Goal: Transaction & Acquisition: Purchase product/service

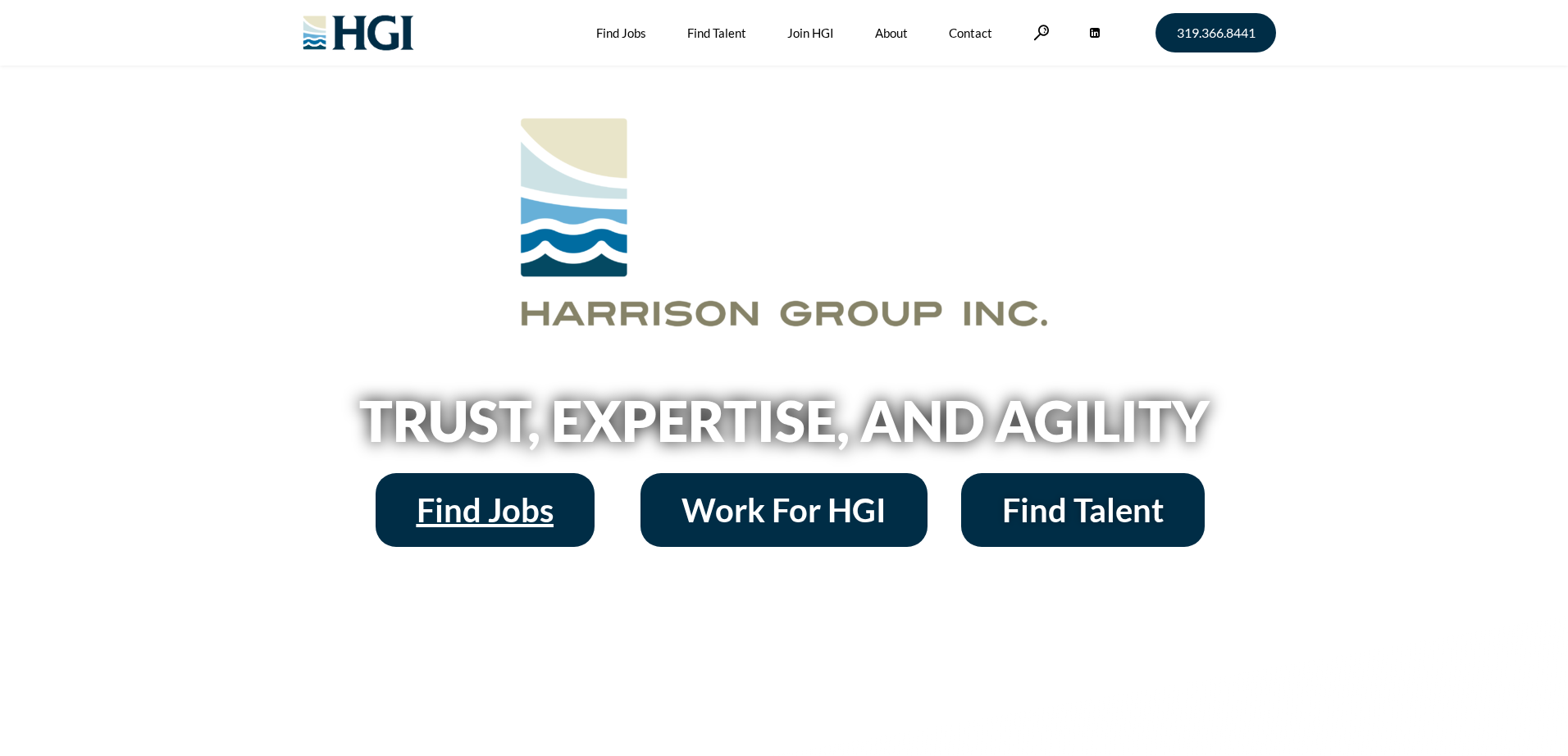
click at [591, 499] on link "Find Jobs" at bounding box center [485, 510] width 219 height 74
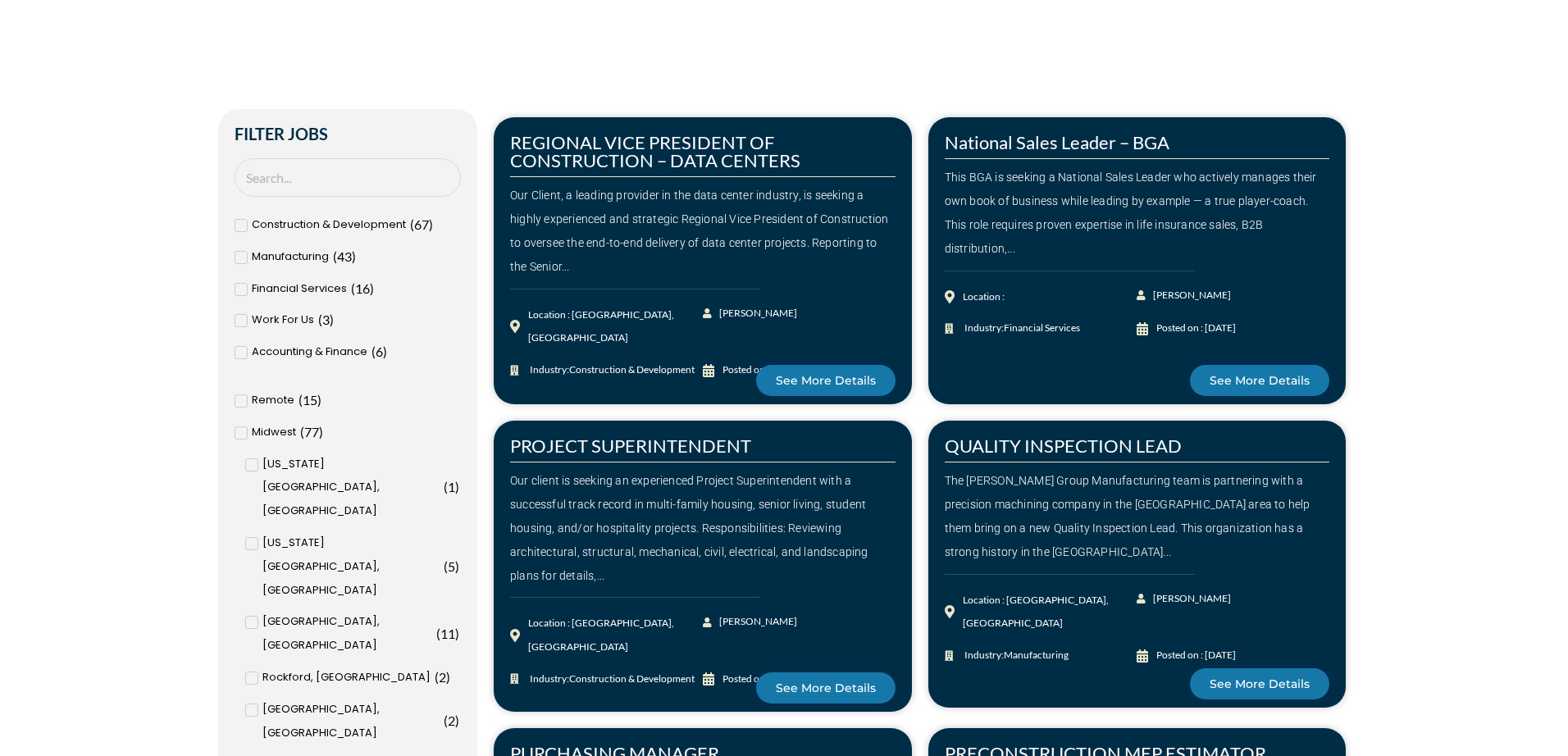
scroll to position [508, 0]
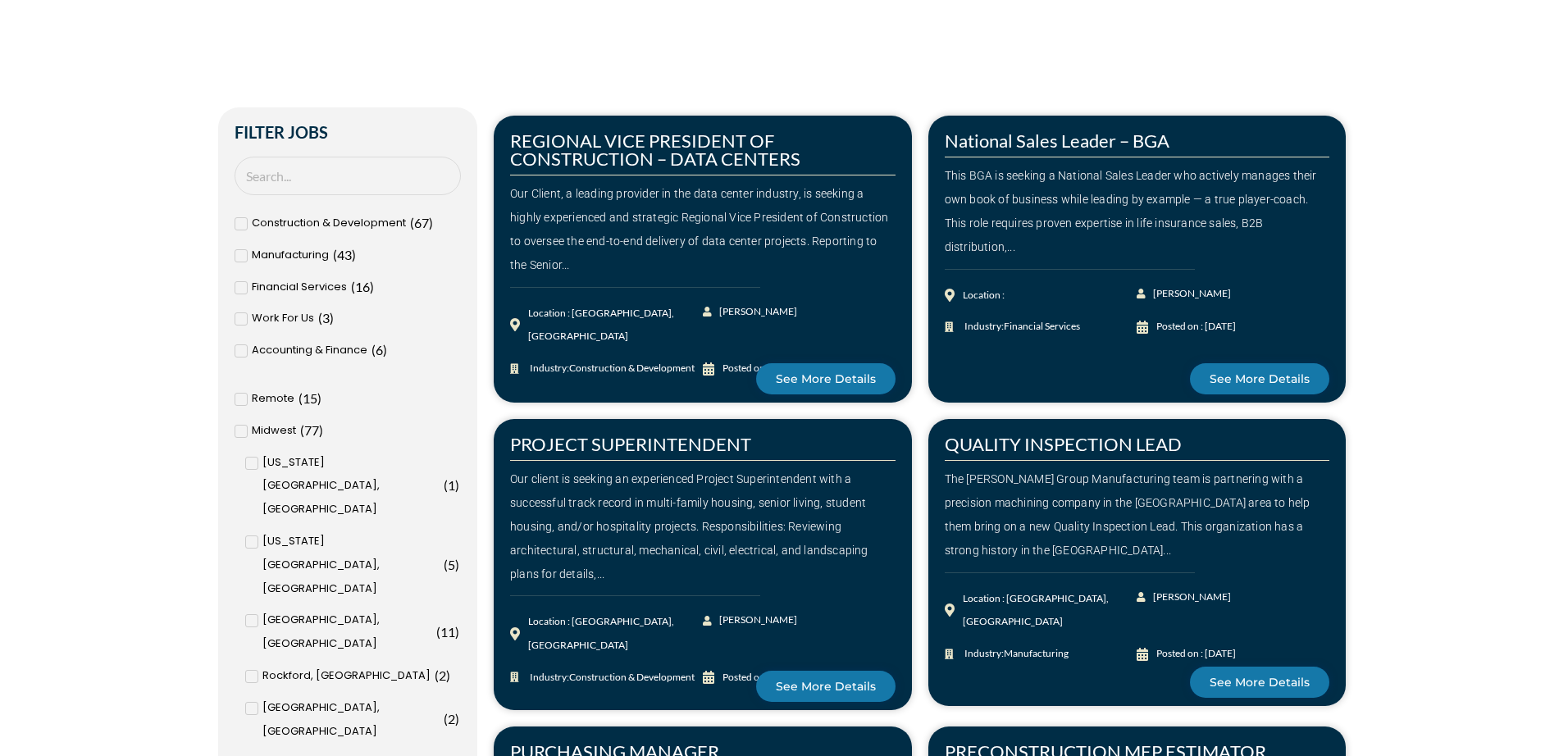
click at [244, 407] on div "Remote ( 15 )" at bounding box center [348, 399] width 227 height 24
click at [0, 0] on input "Remote ( 15 )" at bounding box center [0, 0] width 0 height 0
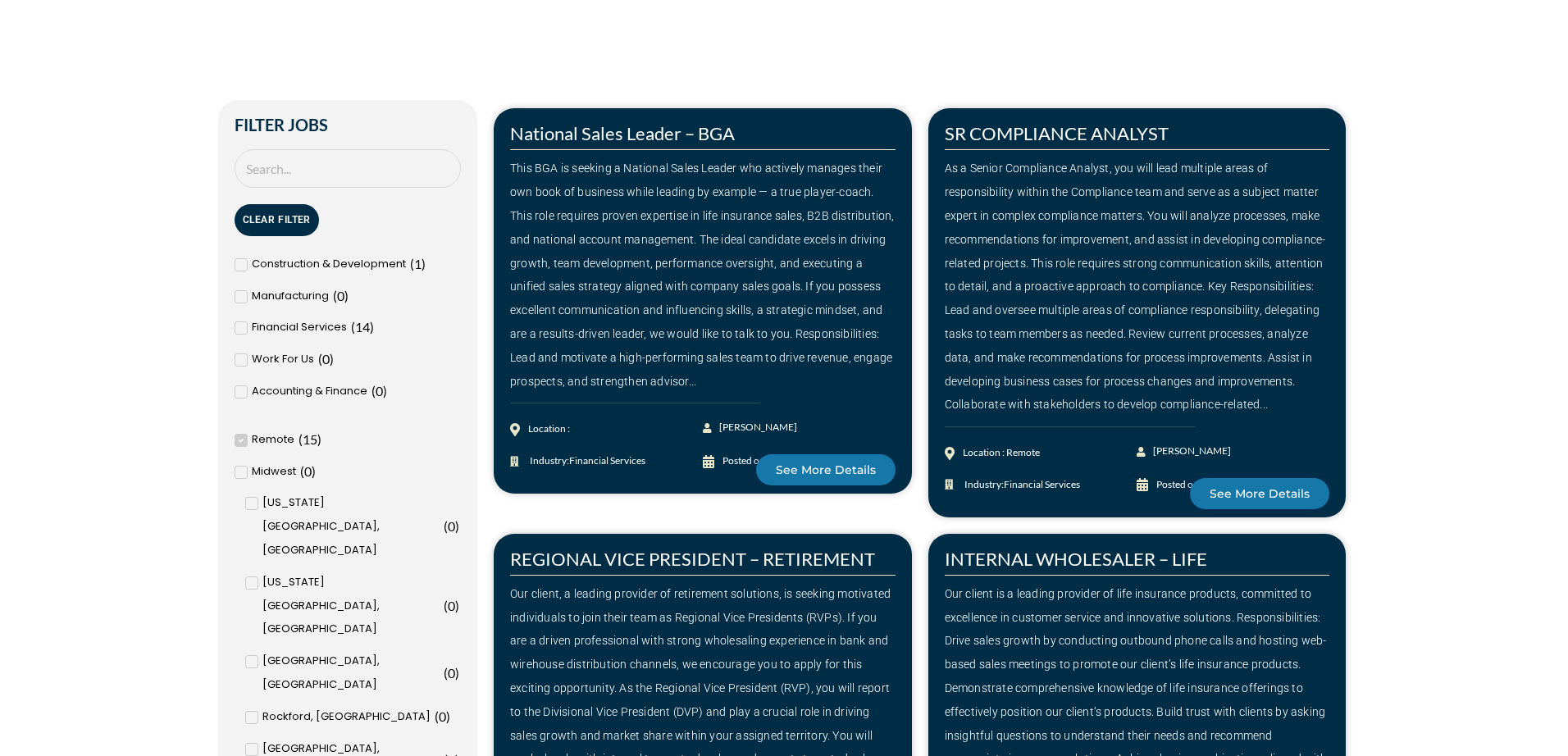
scroll to position [517, 0]
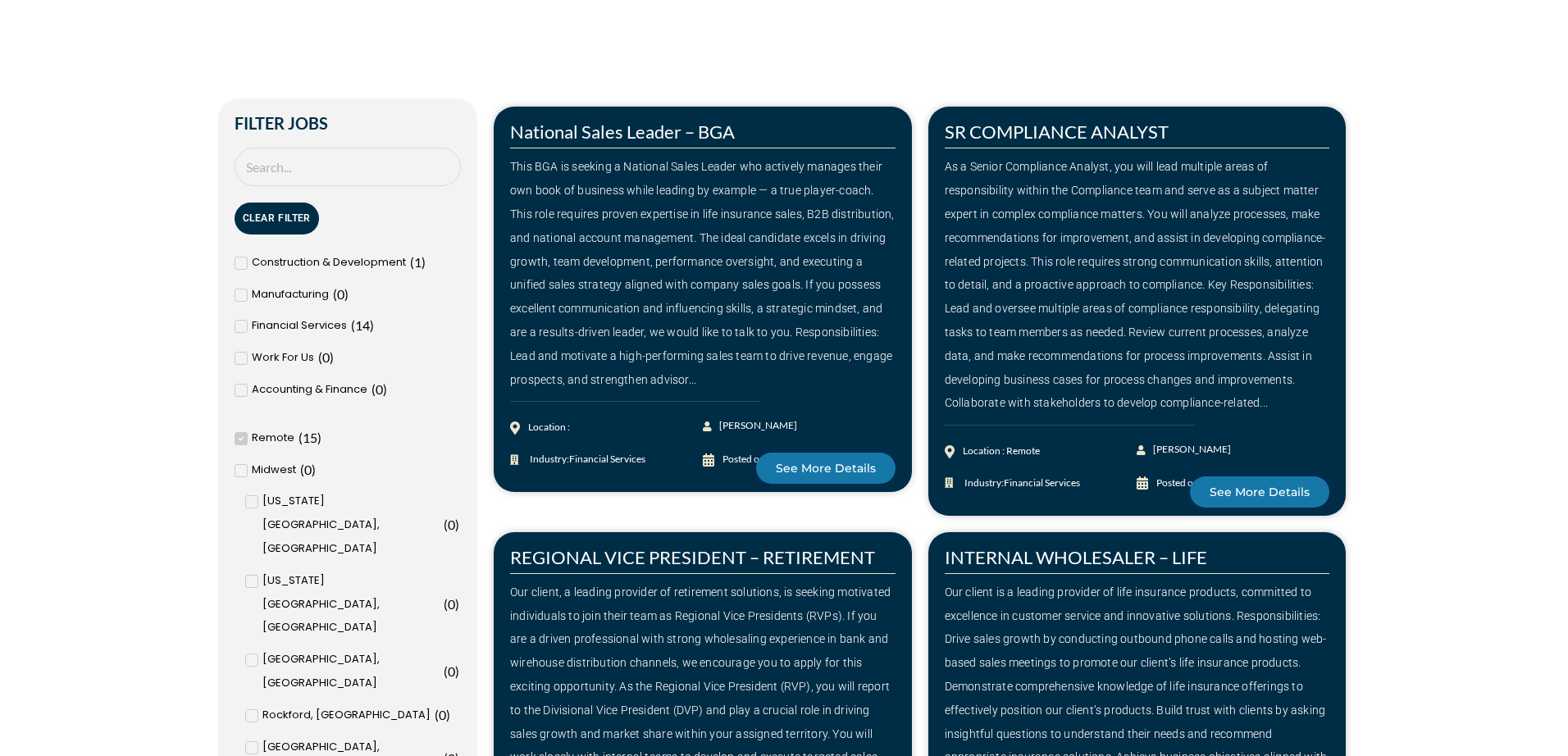
click at [238, 444] on span at bounding box center [241, 439] width 13 height 13
click at [0, 0] on input "Remote ( 15 )" at bounding box center [0, 0] width 0 height 0
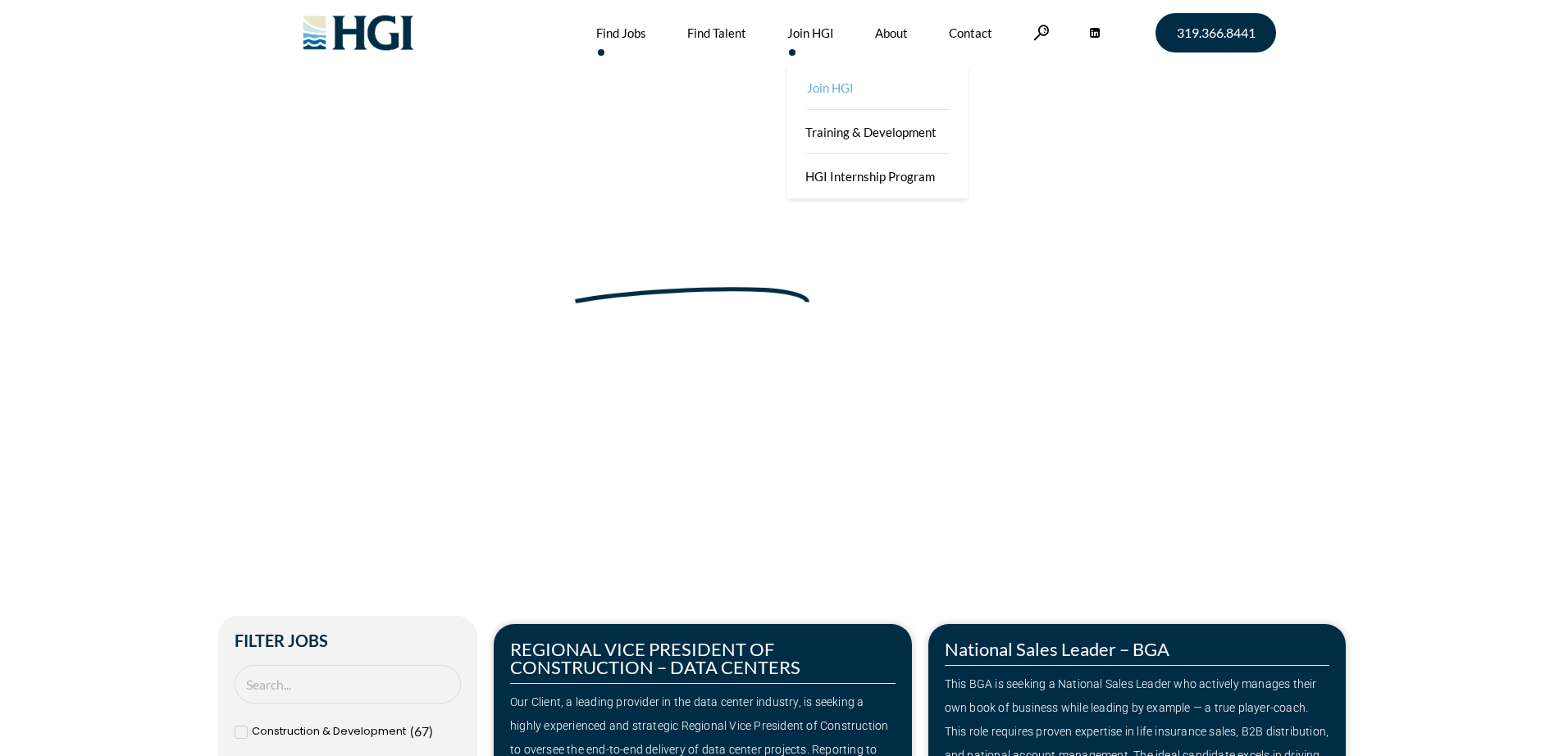
click at [828, 94] on link "Join HGI" at bounding box center [879, 88] width 181 height 44
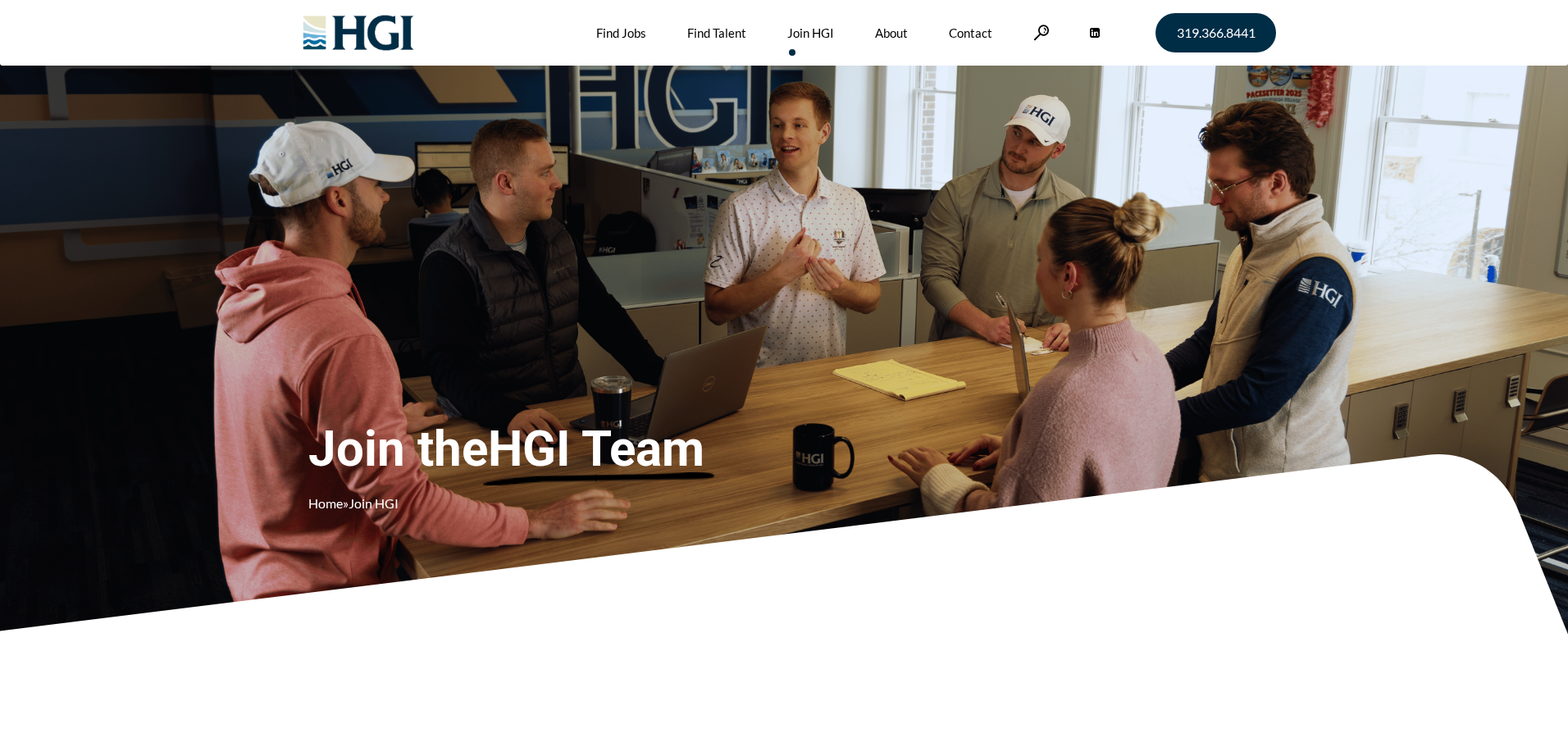
click at [817, 123] on div "Join the HGI Team Home » Join HGI" at bounding box center [572, 317] width 560 height 424
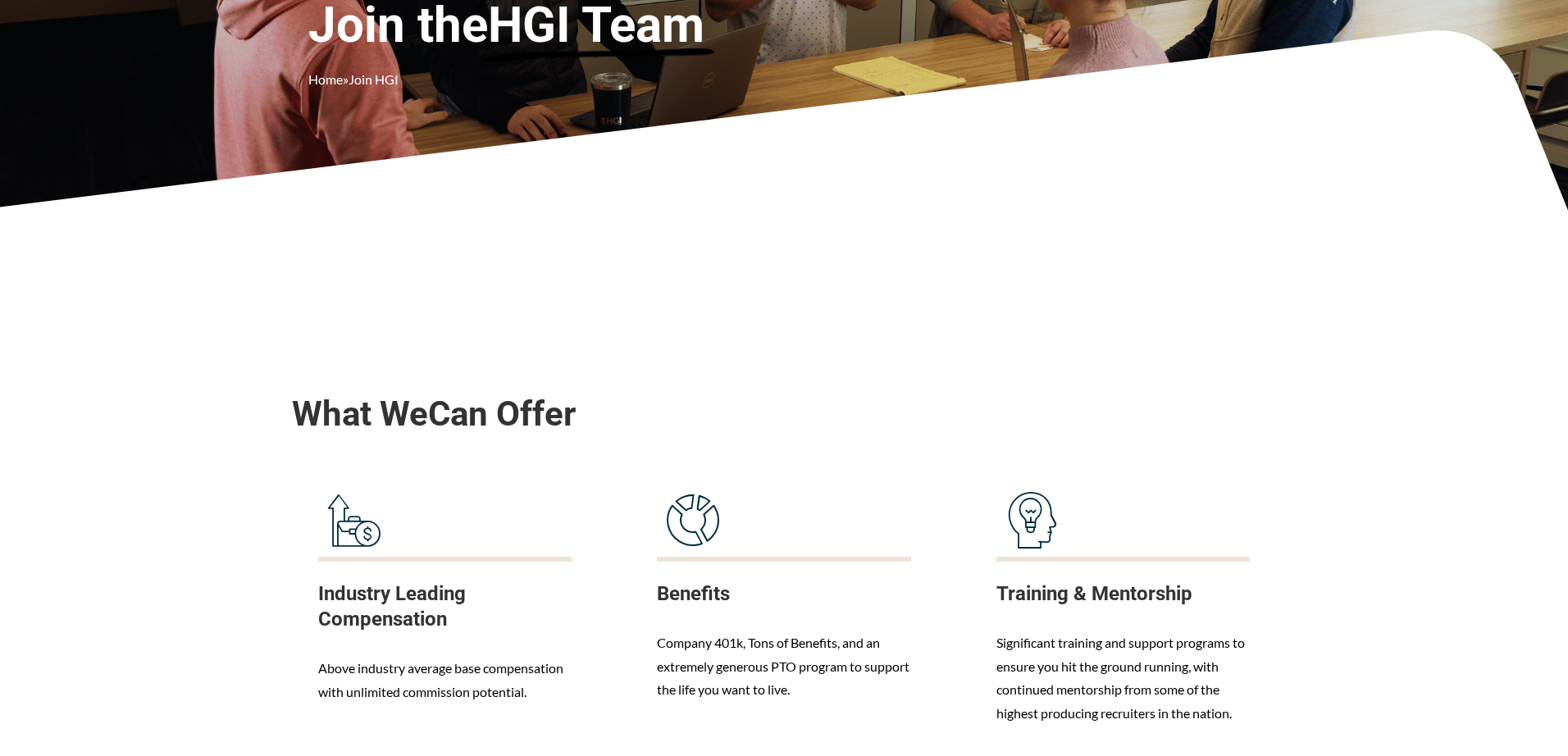
scroll to position [461, 0]
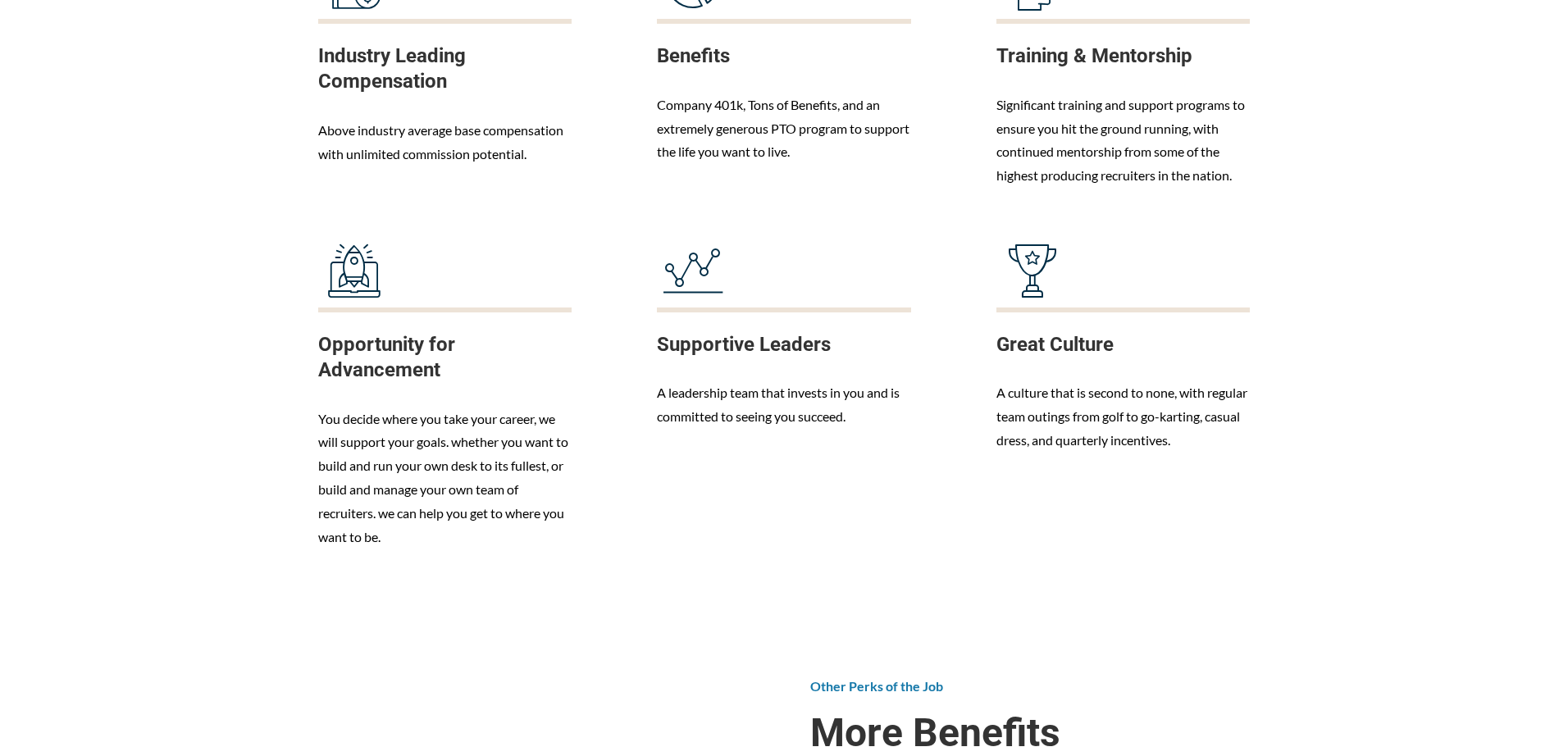
click at [817, 225] on div "Supportive Leaders A leadership team that invests in you and is committed to se…" at bounding box center [783, 332] width 306 height 215
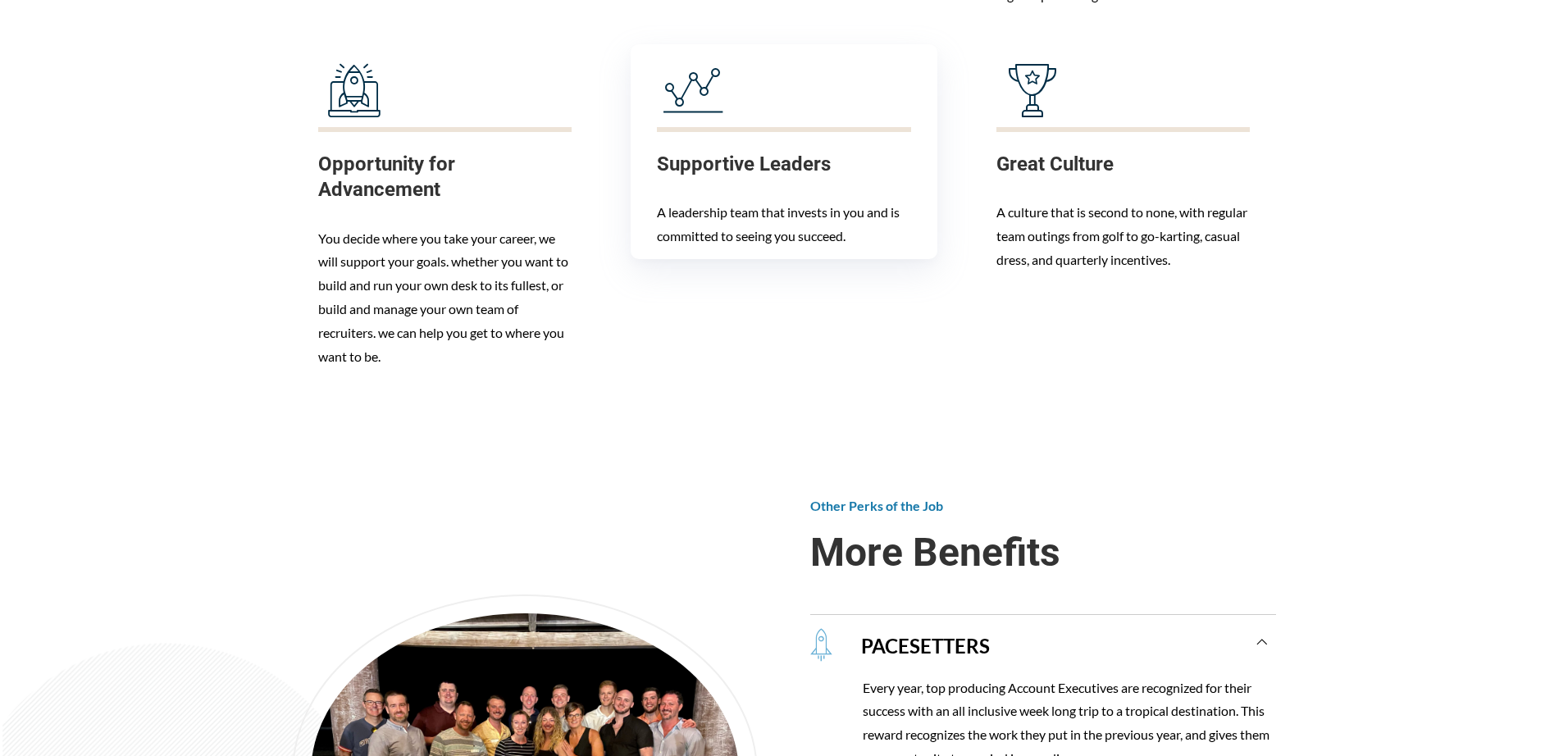
click at [818, 123] on span at bounding box center [783, 91] width 254 height 72
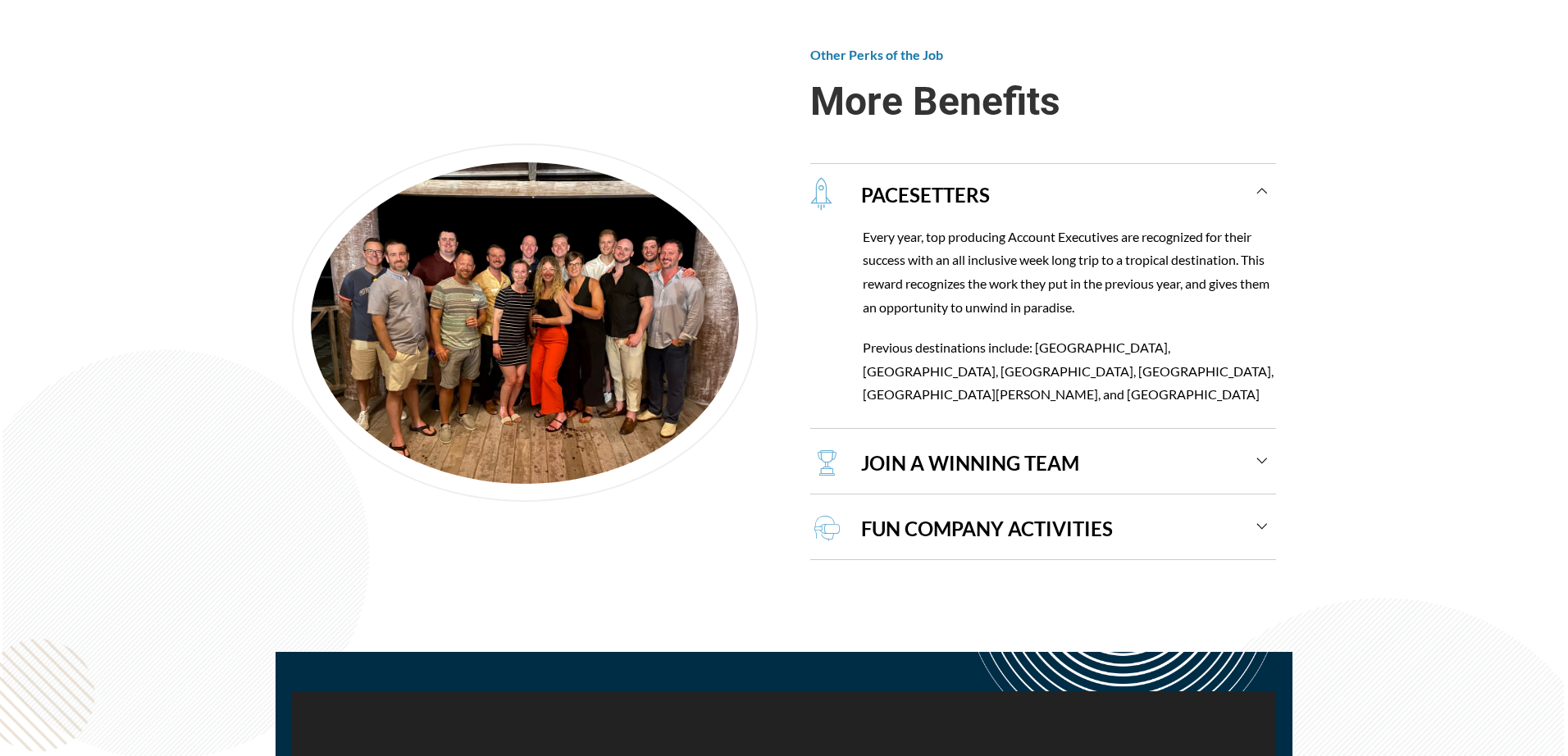
scroll to position [1594, 0]
click at [1261, 186] on div "PACESETTERS" at bounding box center [1056, 194] width 425 height 61
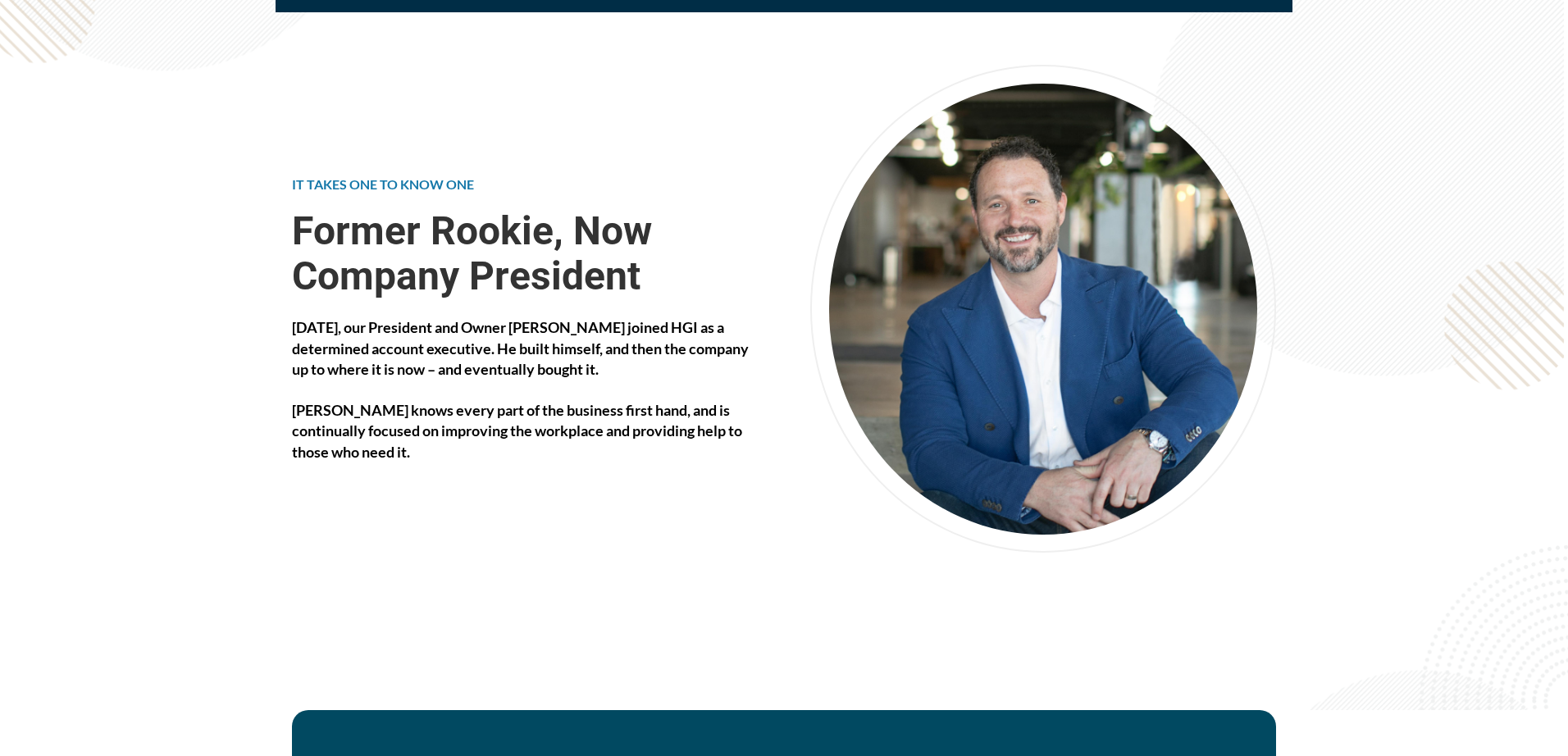
scroll to position [2681, 0]
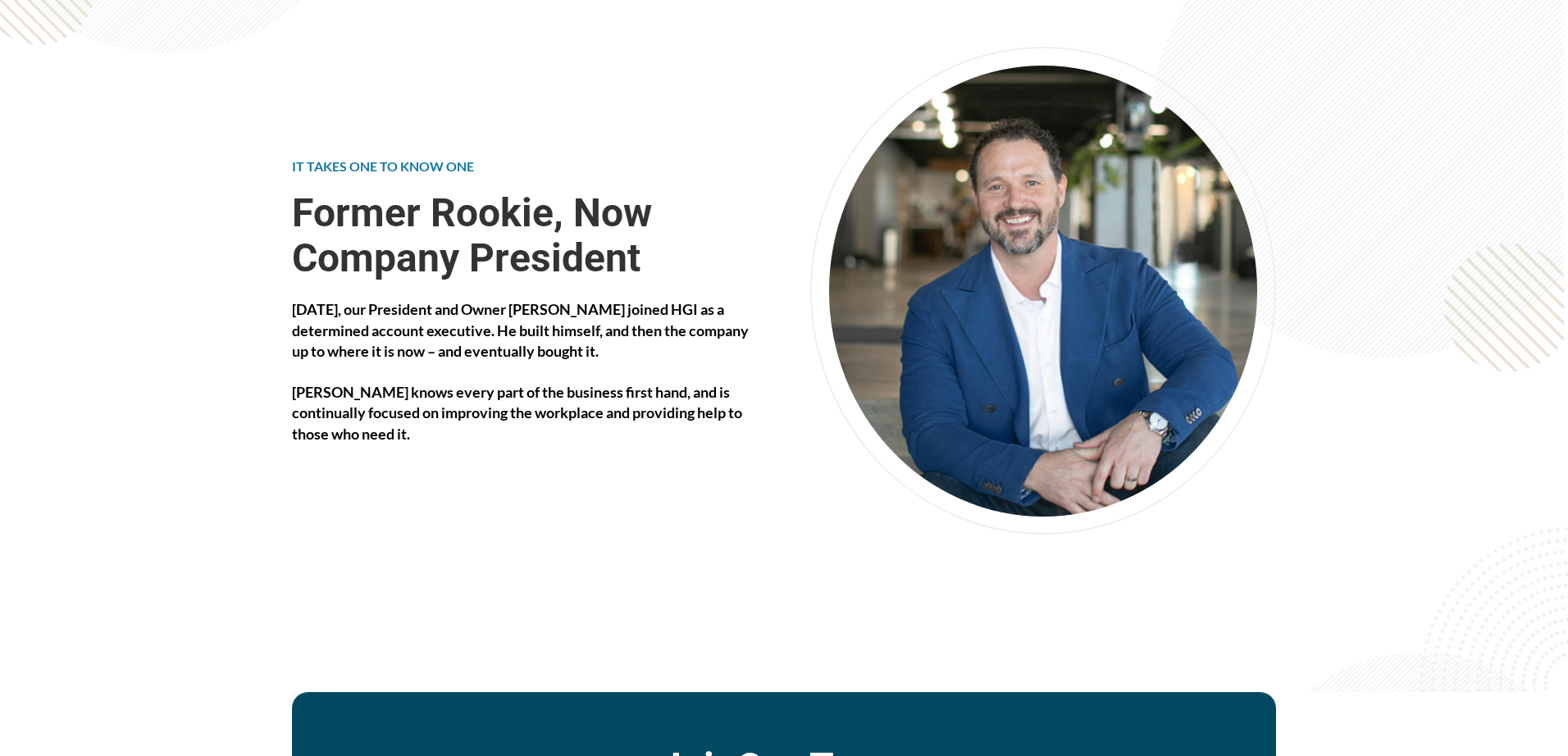
click at [780, 204] on div "IT TAKES ONE TO KNOW ONE Former Rookie, Now Company President Twenty years ago,…" at bounding box center [525, 317] width 518 height 540
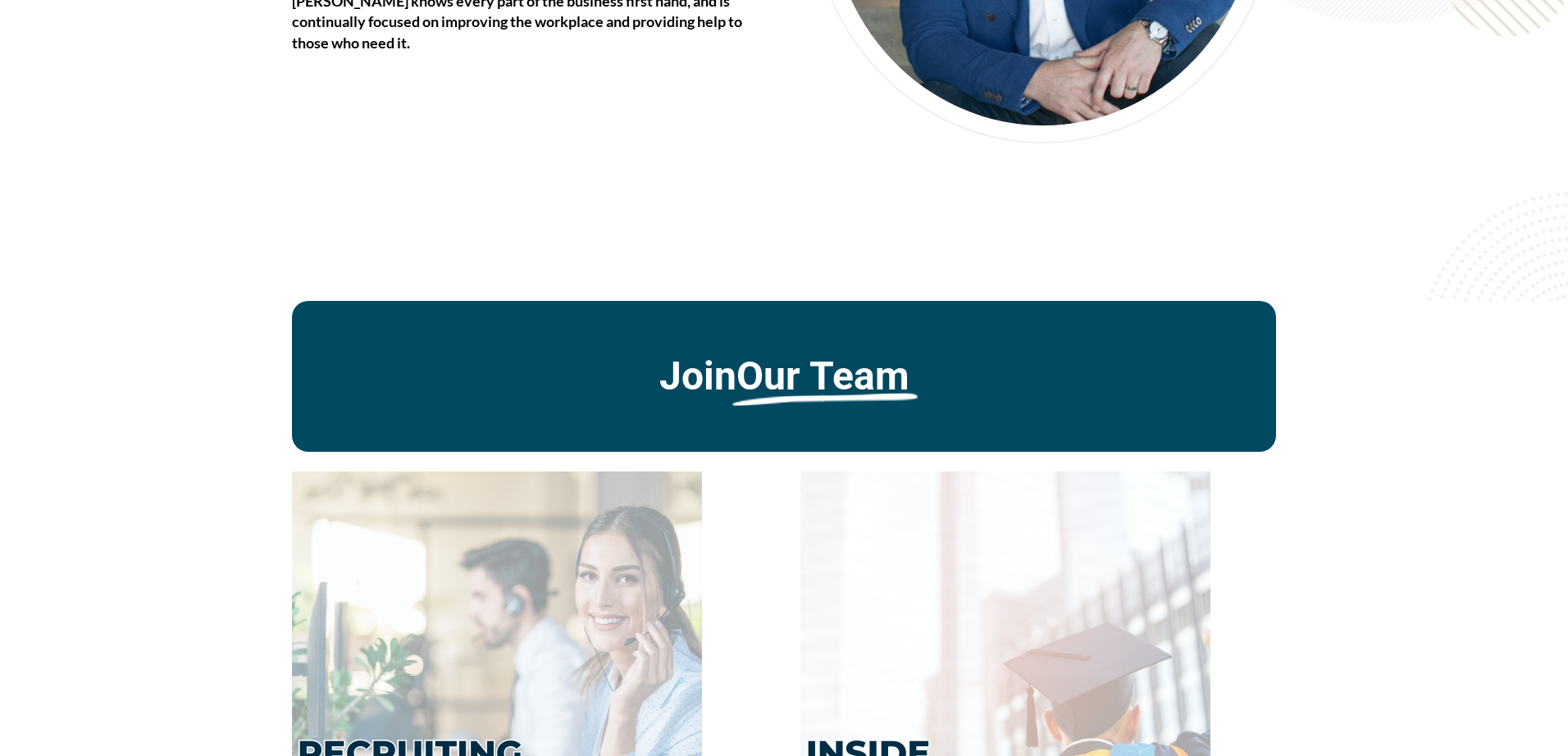
scroll to position [3205, 0]
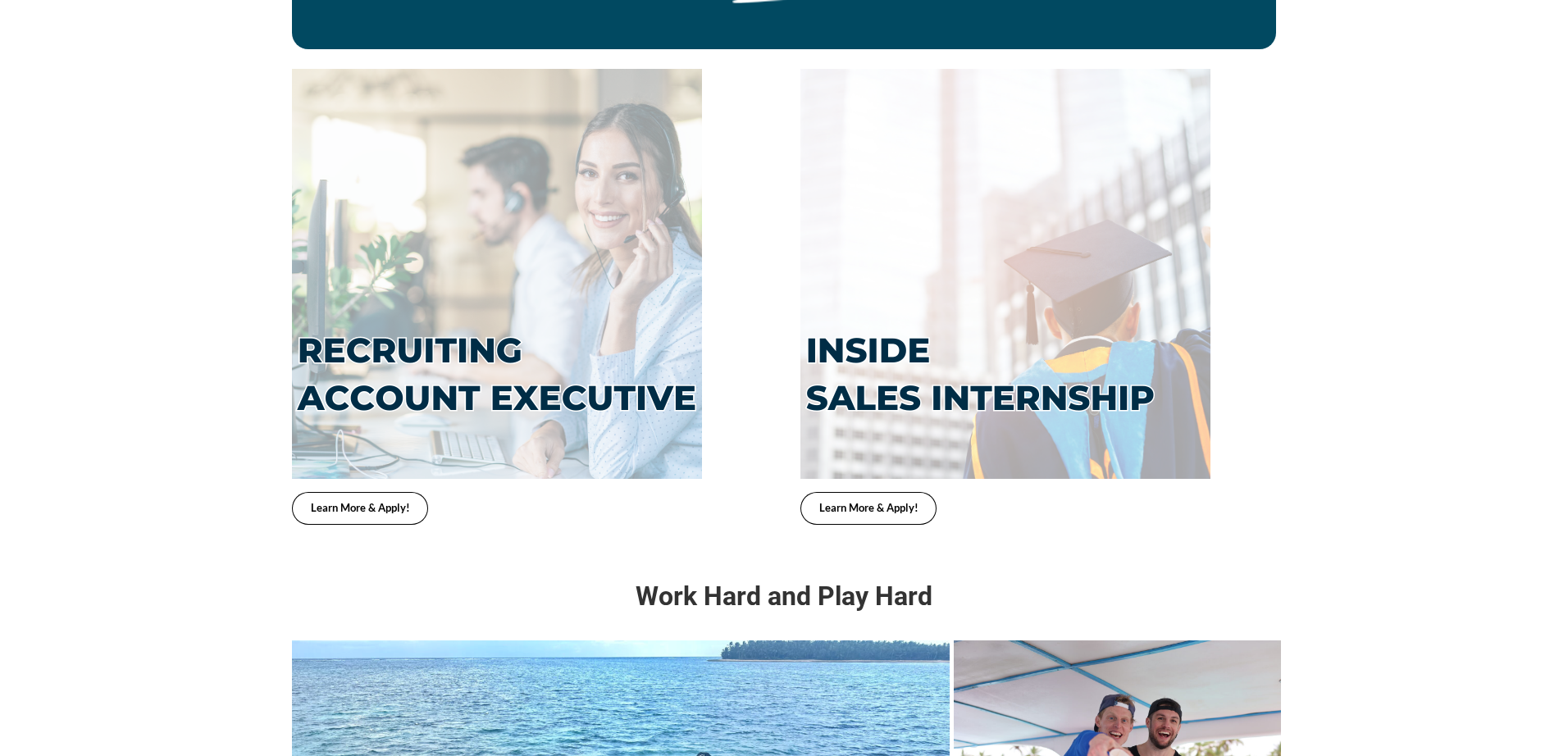
scroll to position [3472, 0]
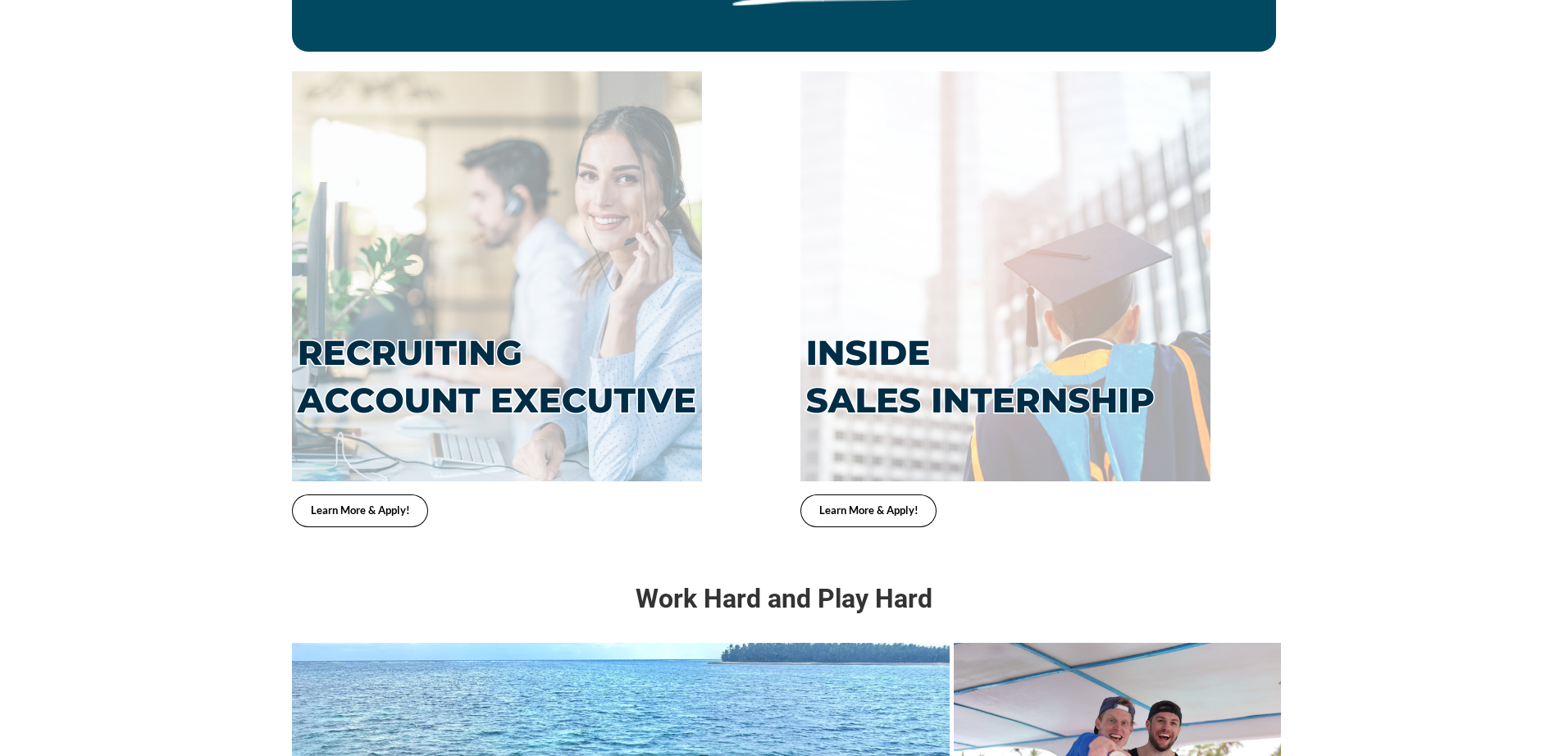
click at [552, 237] on img at bounding box center [497, 277] width 410 height 410
click at [156, 293] on div "Learn More & Apply! Learn More & Apply!" at bounding box center [784, 291] width 1568 height 479
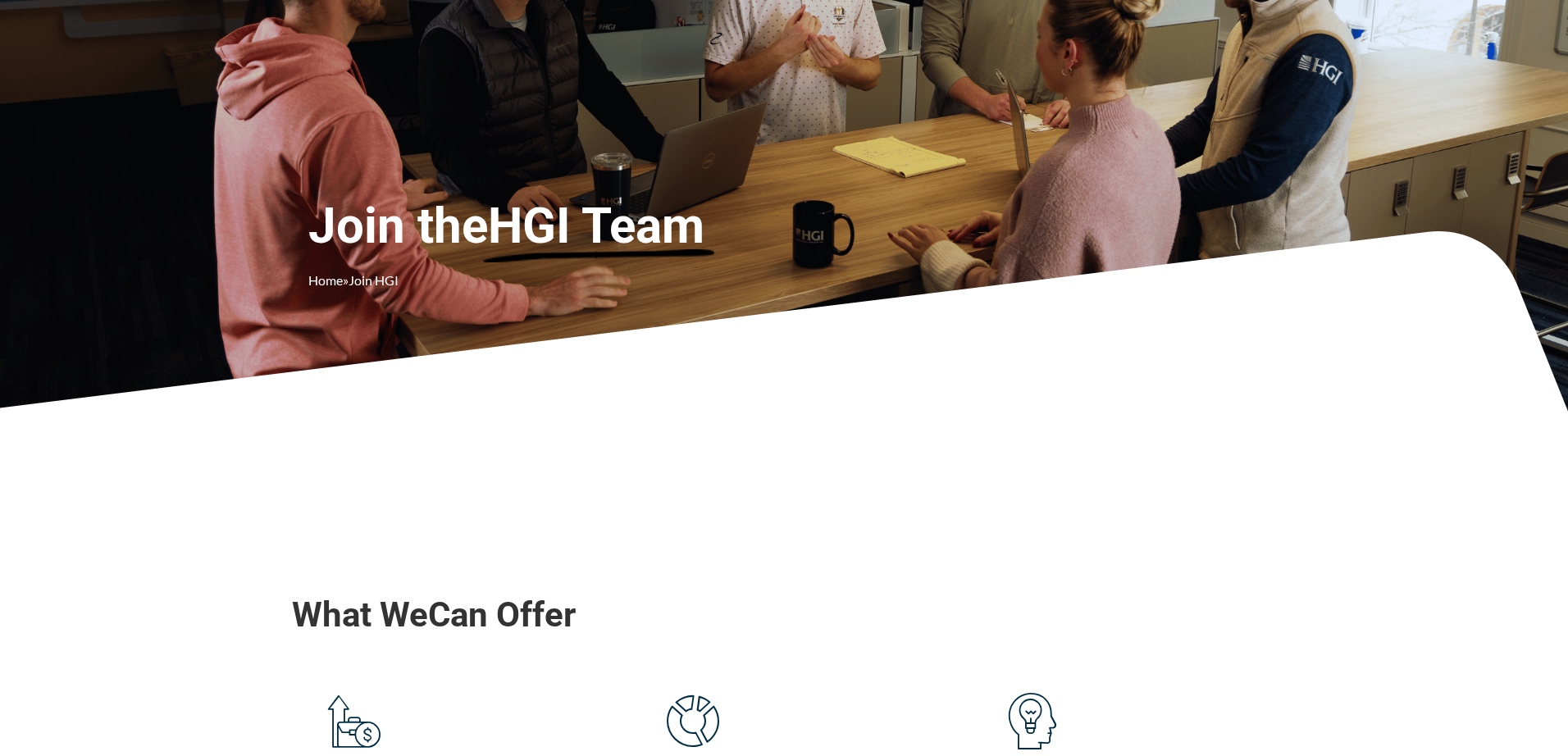
scroll to position [0, 0]
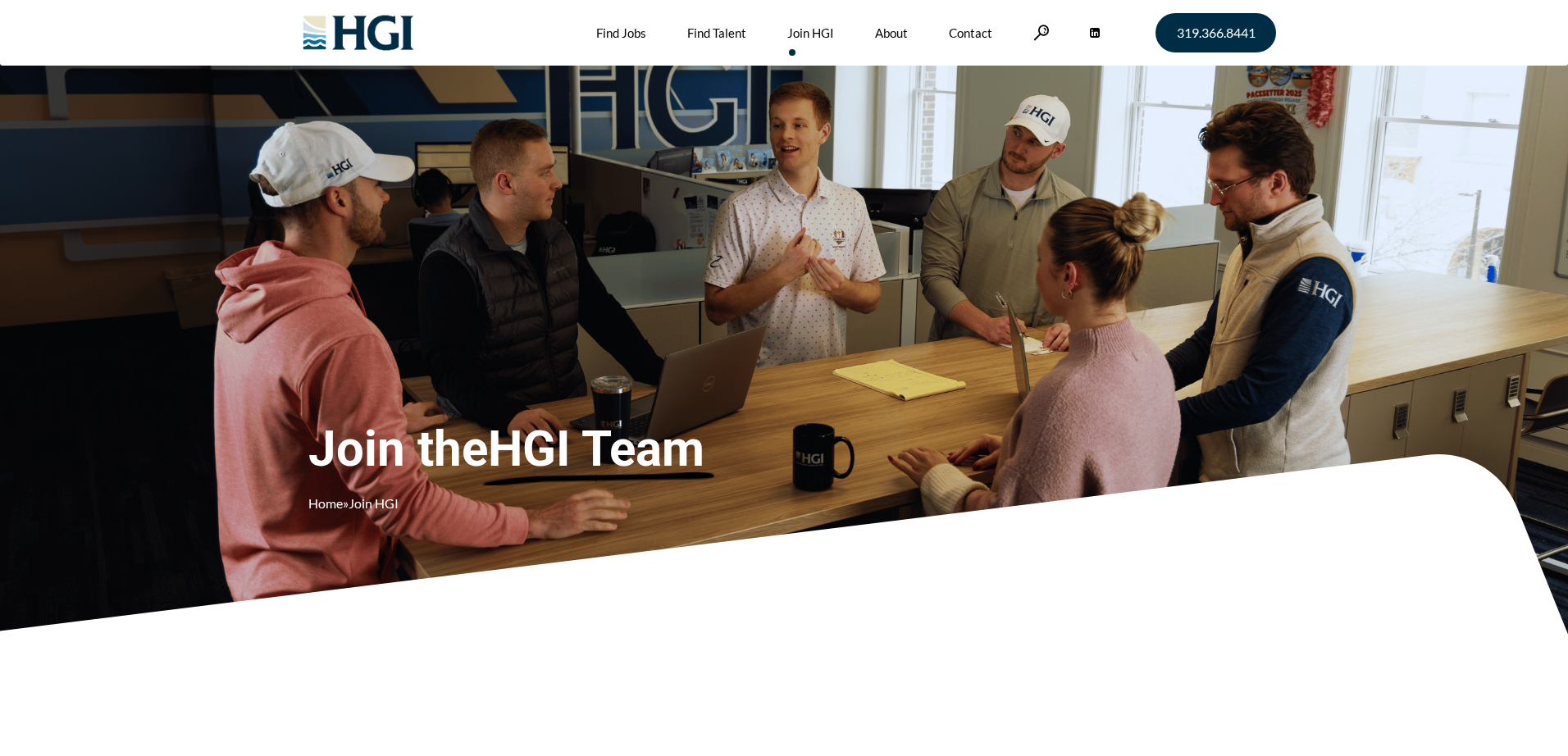
click at [1387, 44] on div "319.366.8441 Find Jobs Find Talent Industries We Serve Accounting & Finance Con…" at bounding box center [784, 33] width 1568 height 66
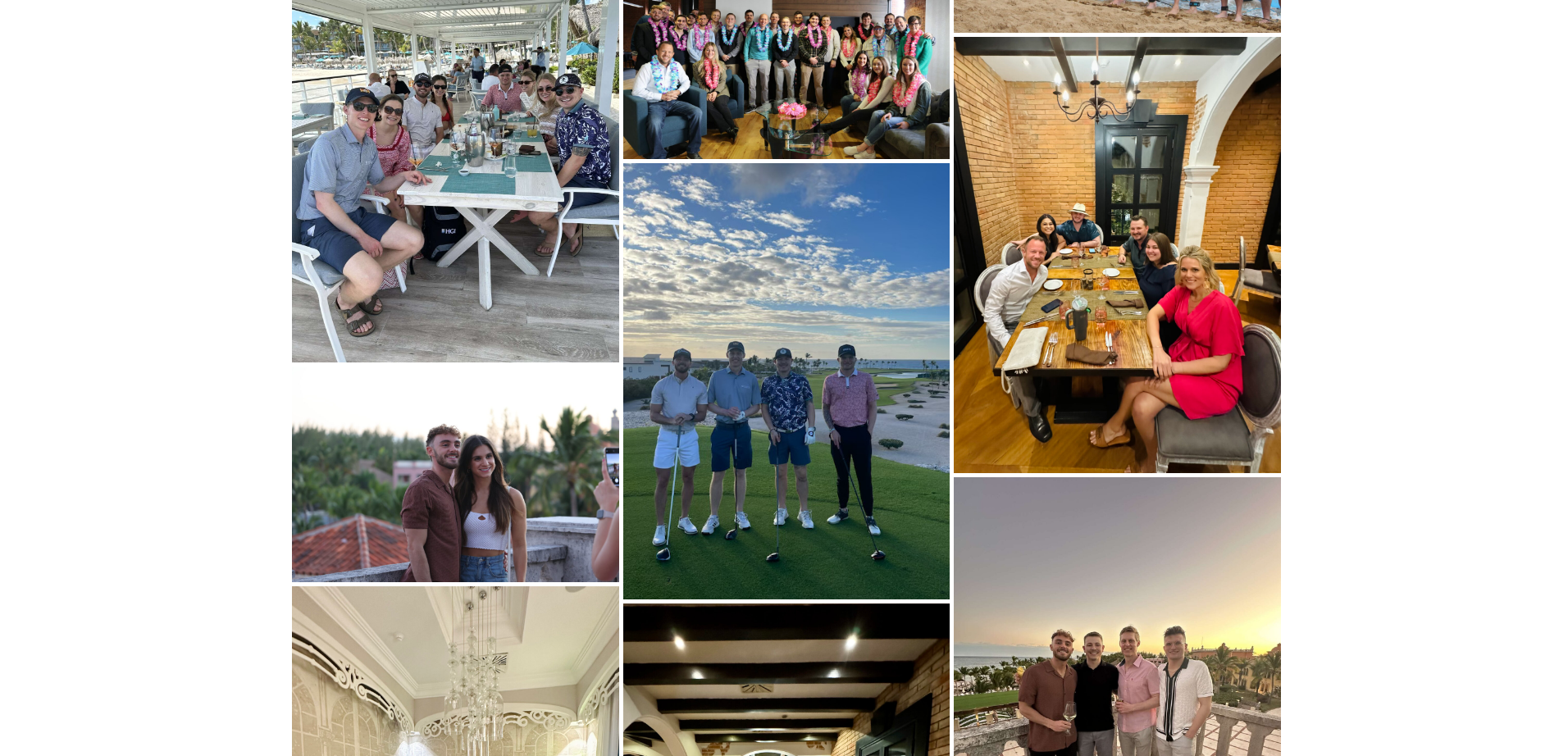
scroll to position [6687, 0]
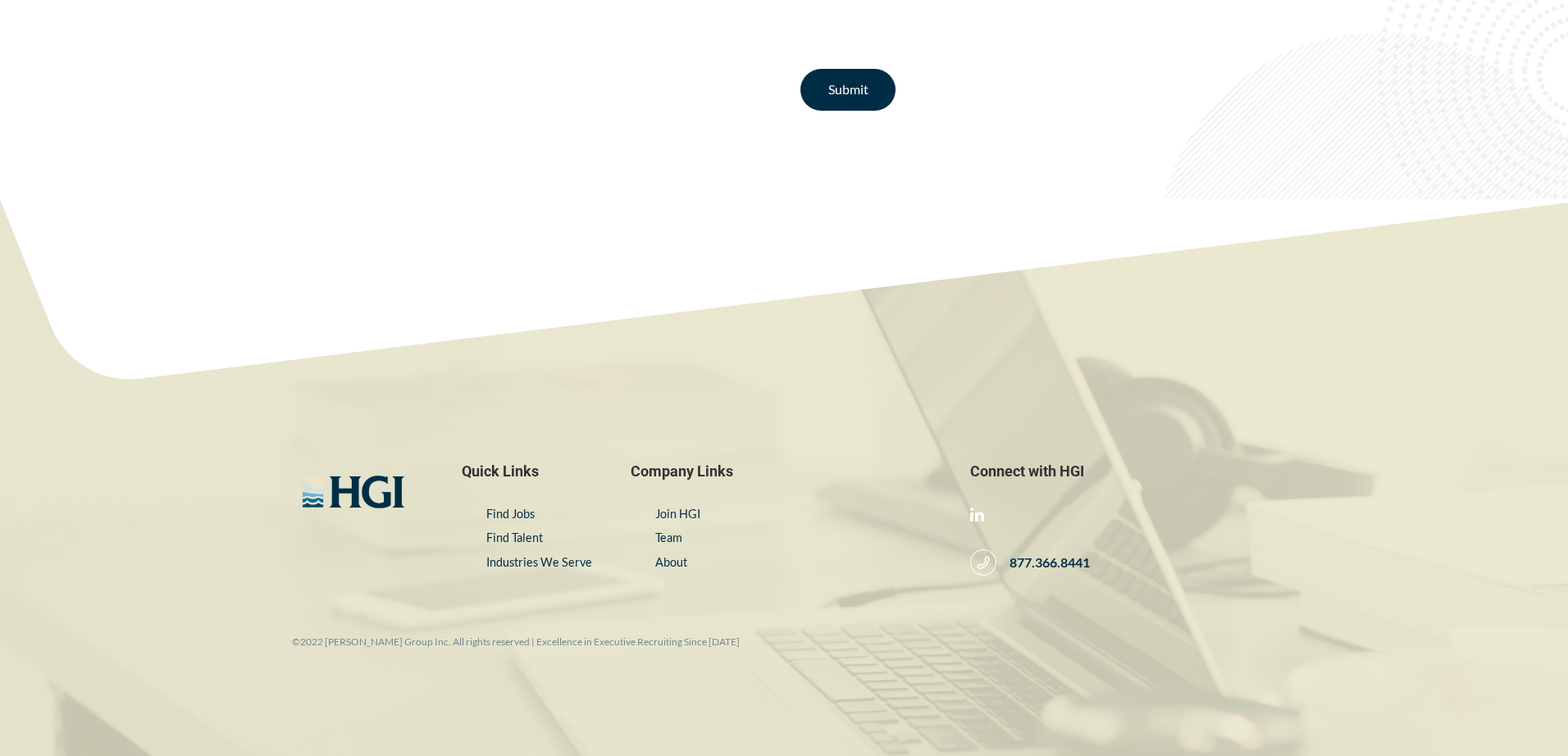
click at [945, 201] on div "Quick Links Find Jobs Find Talent Industries We Serve Company Links Join HGI Te…" at bounding box center [784, 478] width 1568 height 557
click at [980, 515] on link at bounding box center [977, 515] width 14 height 16
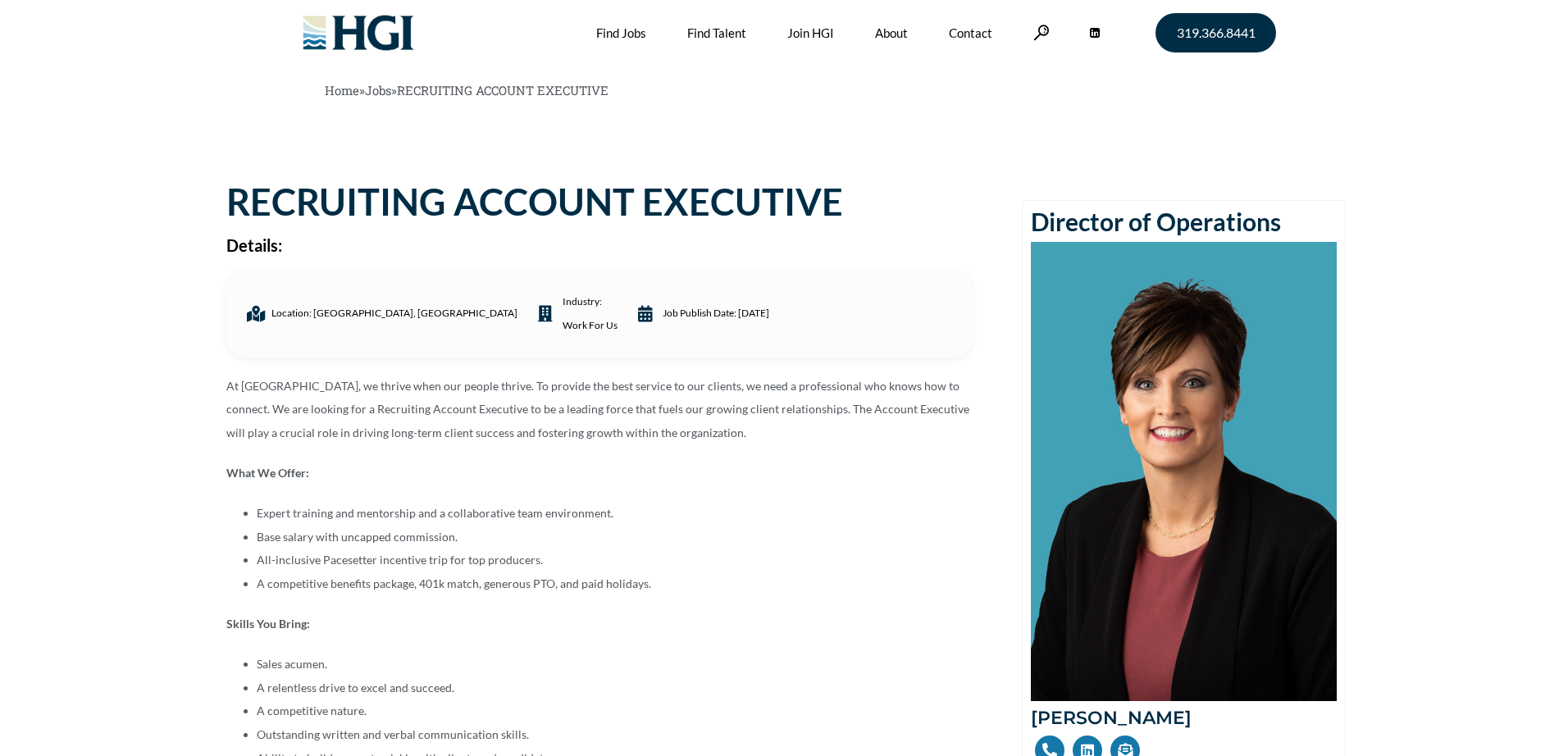
click at [644, 241] on h2 "Details:" at bounding box center [599, 245] width 746 height 16
click at [647, 242] on h2 "Details:" at bounding box center [599, 245] width 746 height 16
click at [645, 242] on h2 "Details:" at bounding box center [599, 245] width 746 height 16
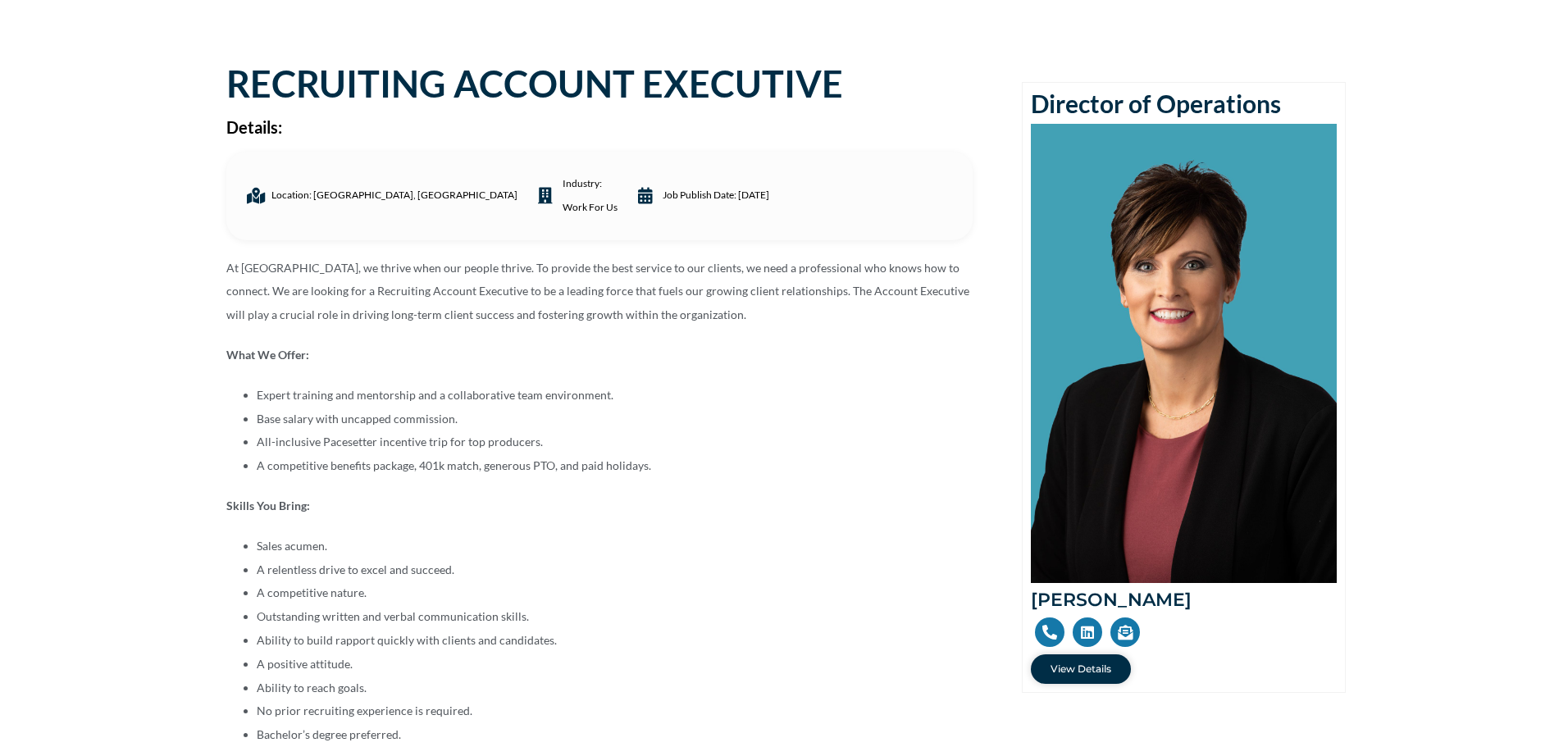
scroll to position [122, 0]
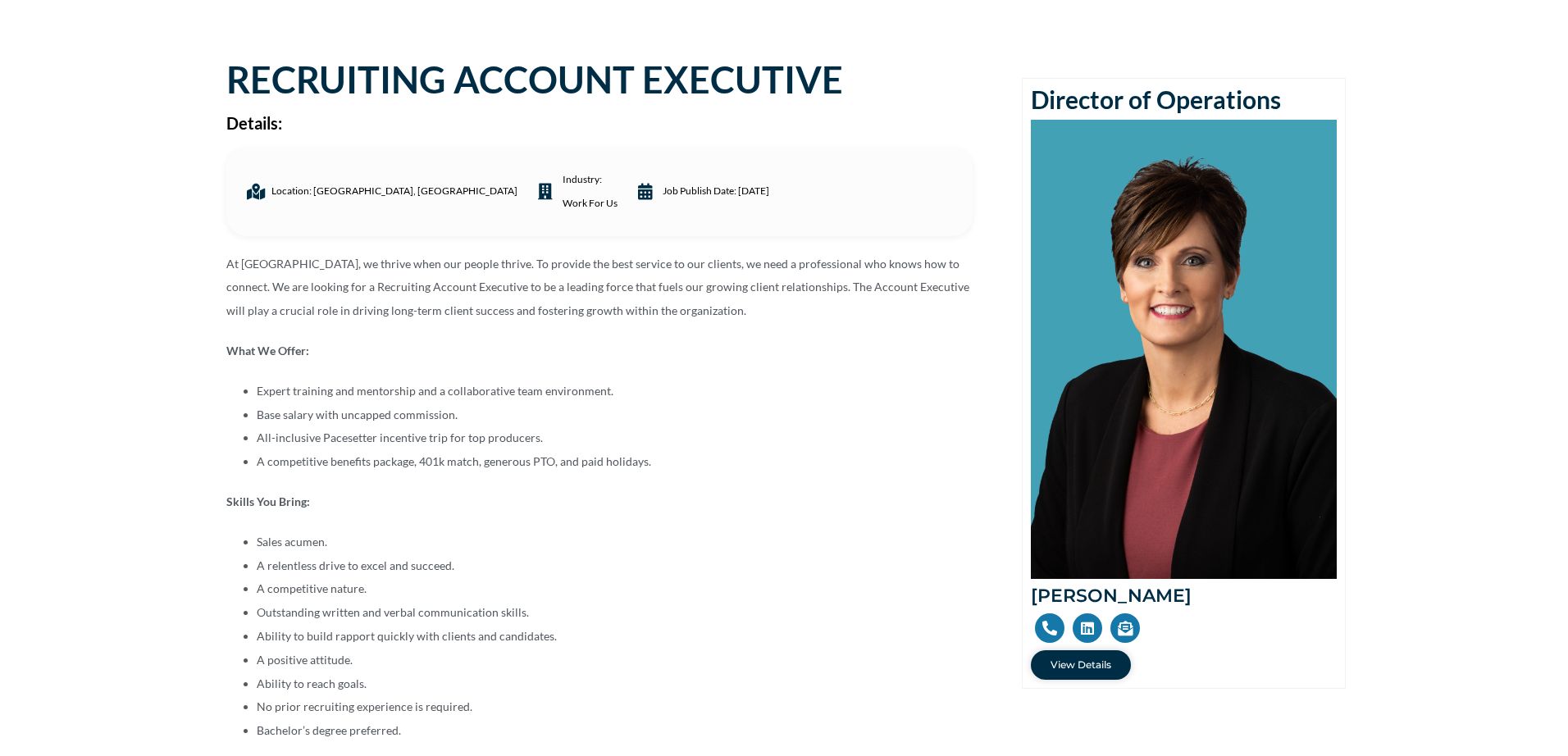
click at [645, 242] on div "RECRUITING ACCOUNT EXECUTIVE Details: Location: Cedar Rapids, IA industry: Work…" at bounding box center [612, 684] width 804 height 1244
click at [668, 241] on div "RECRUITING ACCOUNT EXECUTIVE Details: Location: Cedar Rapids, IA industry: Work…" at bounding box center [612, 684] width 804 height 1244
click at [667, 241] on div "RECRUITING ACCOUNT EXECUTIVE Details: Location: Cedar Rapids, IA industry: Work…" at bounding box center [612, 684] width 804 height 1244
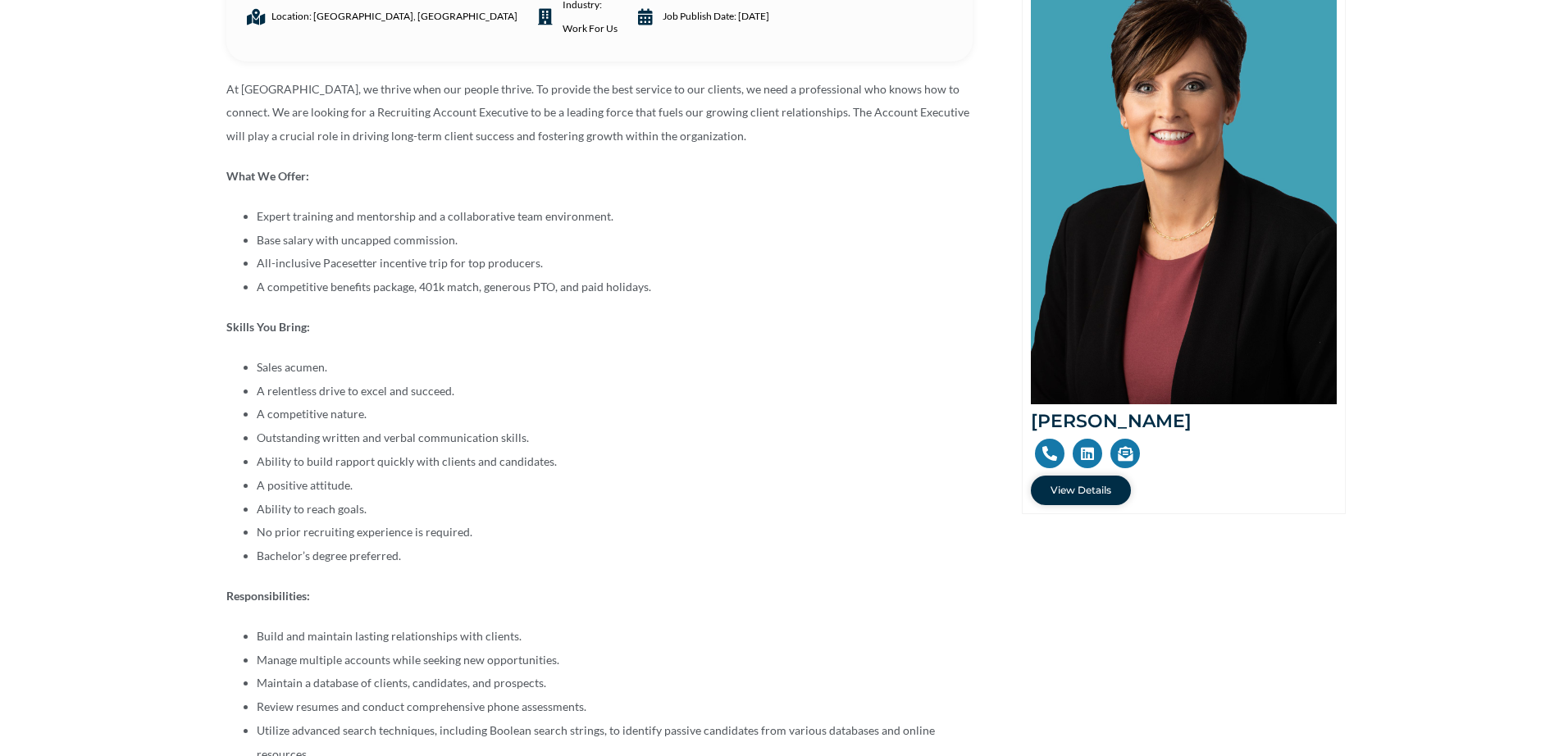
scroll to position [300, 0]
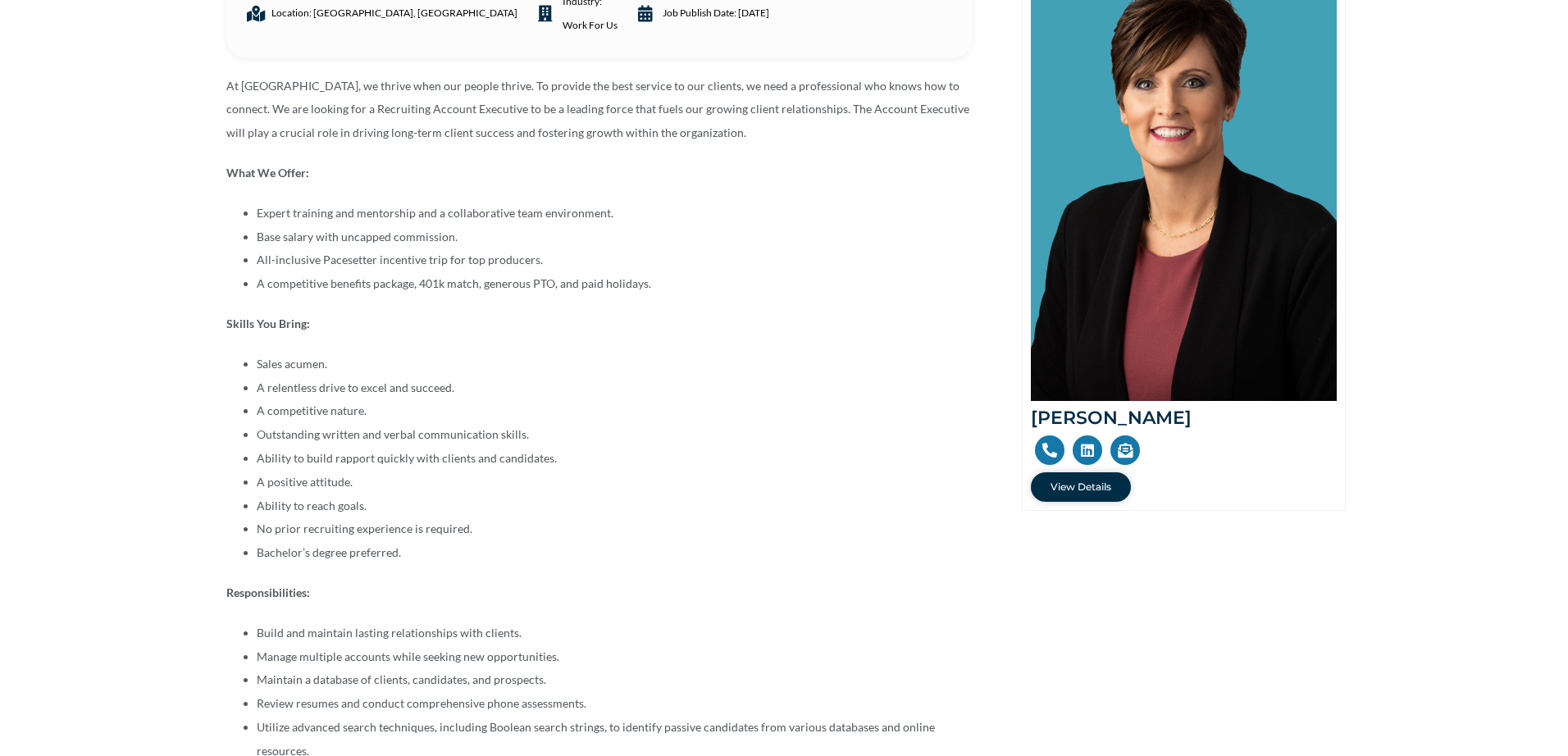
click at [667, 241] on li "Base salary with uncapped commission." at bounding box center [615, 237] width 716 height 24
click at [682, 238] on li "Base salary with uncapped commission." at bounding box center [615, 237] width 716 height 24
click at [683, 237] on li "Base salary with uncapped commission." at bounding box center [615, 237] width 716 height 24
click at [675, 230] on li "Base salary with uncapped commission." at bounding box center [615, 237] width 716 height 24
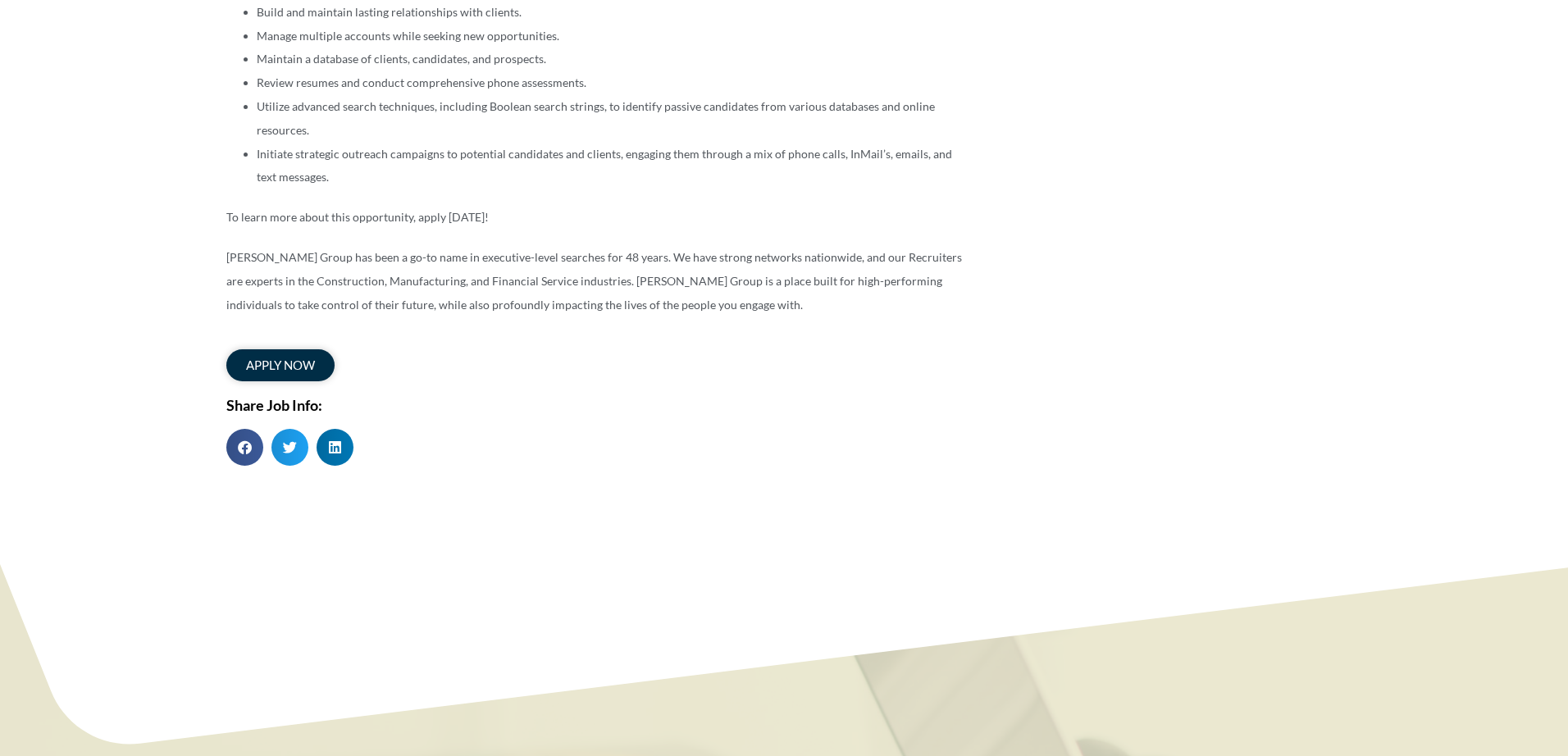
scroll to position [973, 0]
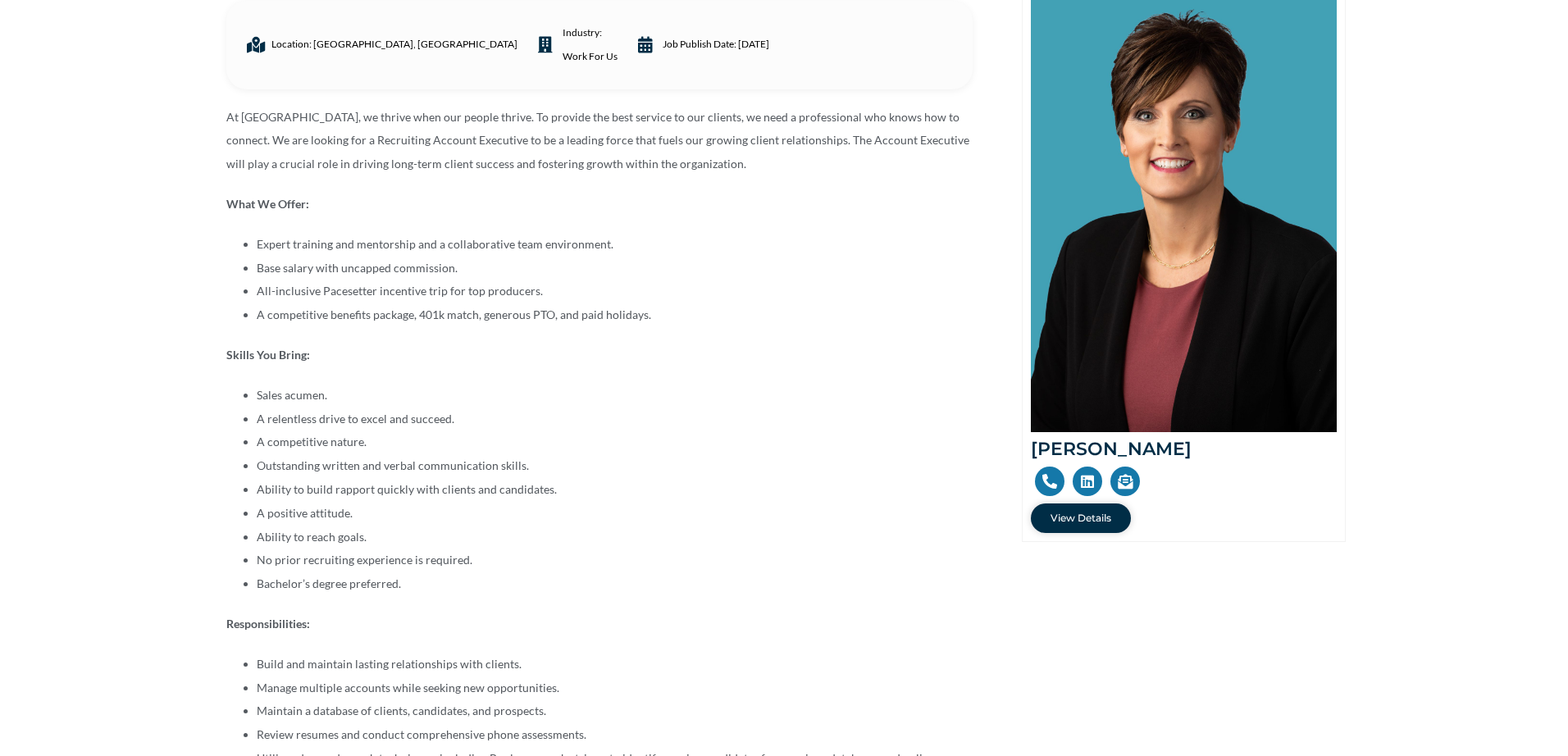
scroll to position [0, 0]
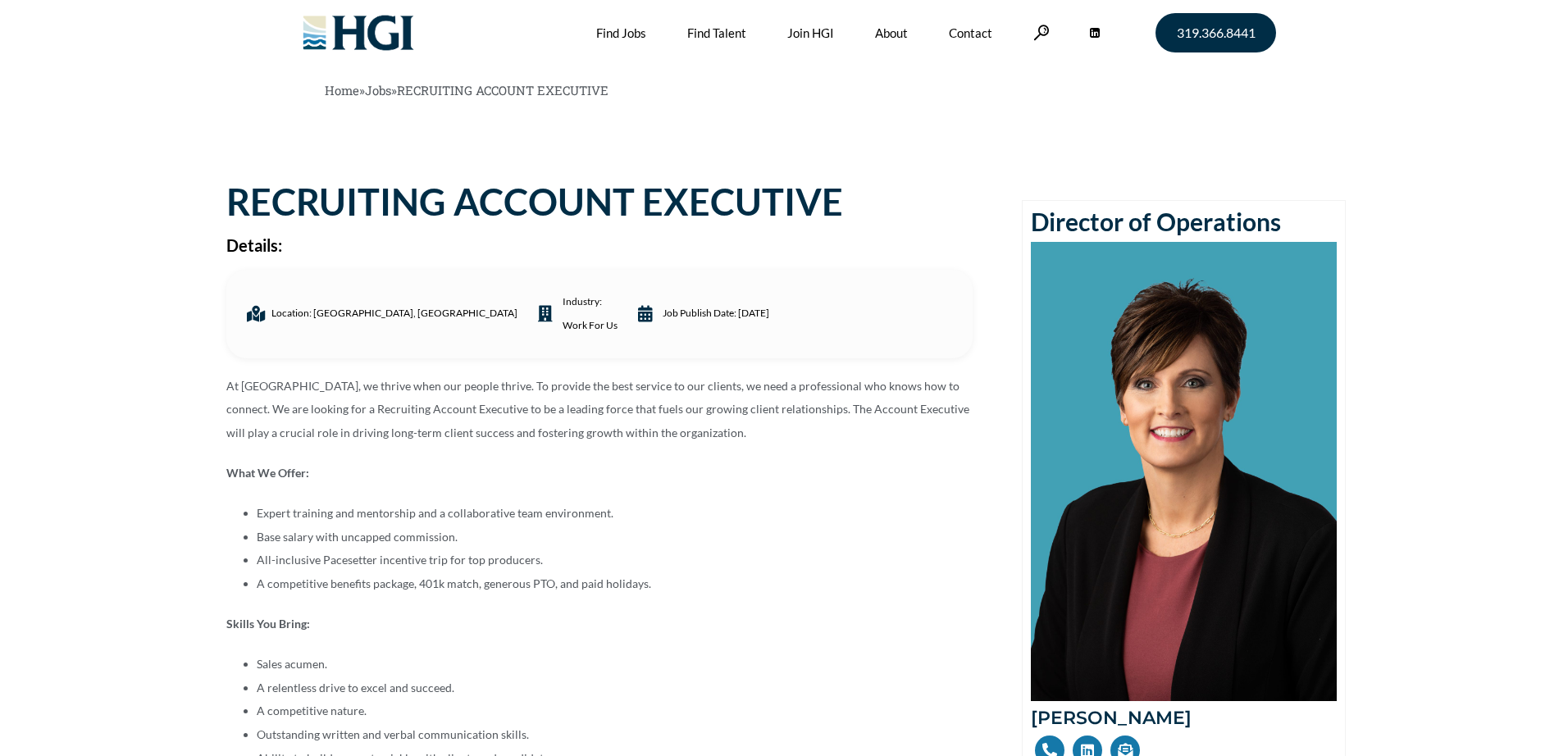
click at [825, 318] on ul "Location: Cedar Rapids, IA industry: Work For Us Job Publish date: July 14, 2025" at bounding box center [600, 314] width 726 height 48
click at [782, 305] on ul "Location: Cedar Rapids, IA industry: Work For Us Job Publish date: July 14, 2025" at bounding box center [600, 314] width 726 height 48
